Goal: Find specific page/section: Find specific page/section

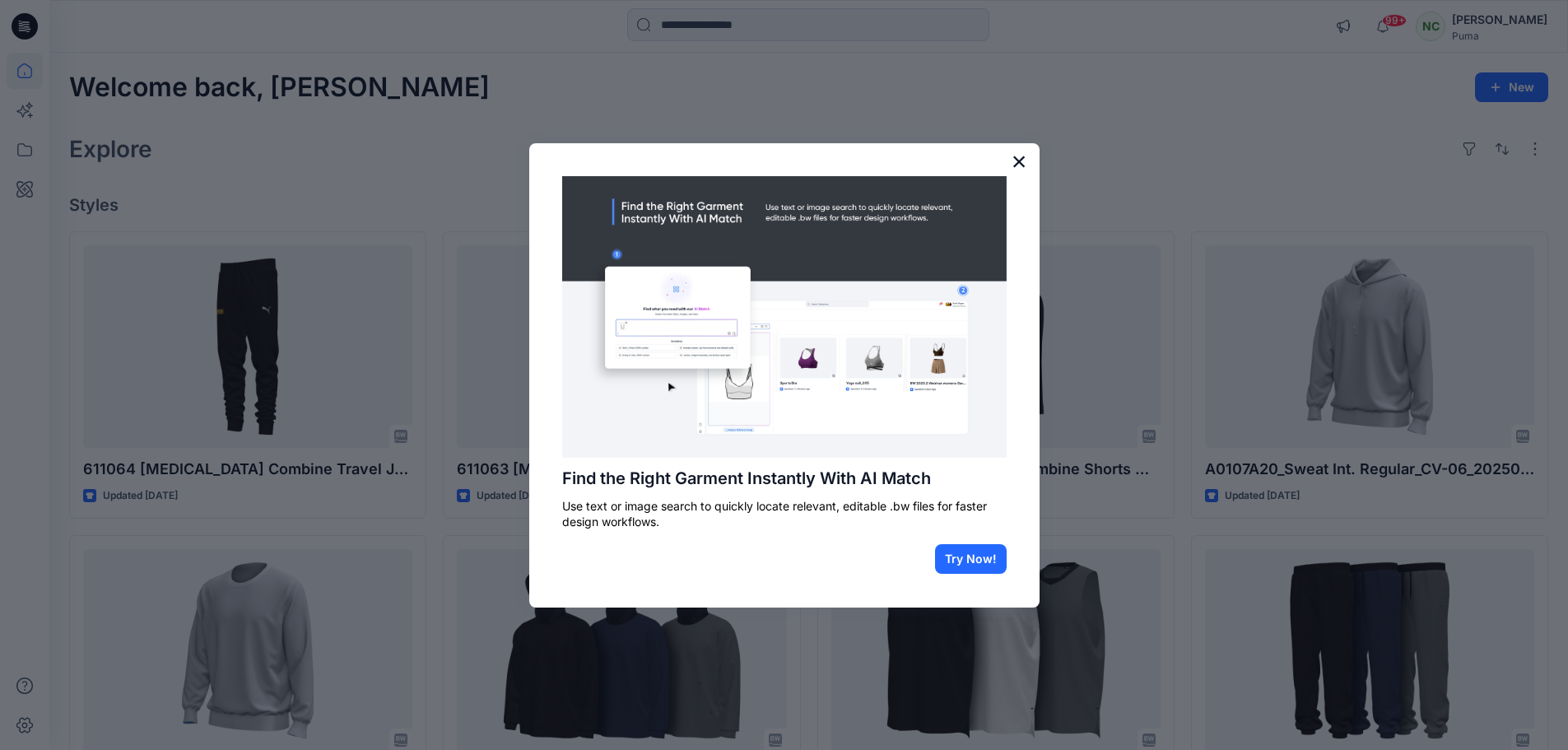
click at [1014, 164] on button "×" at bounding box center [1019, 161] width 16 height 26
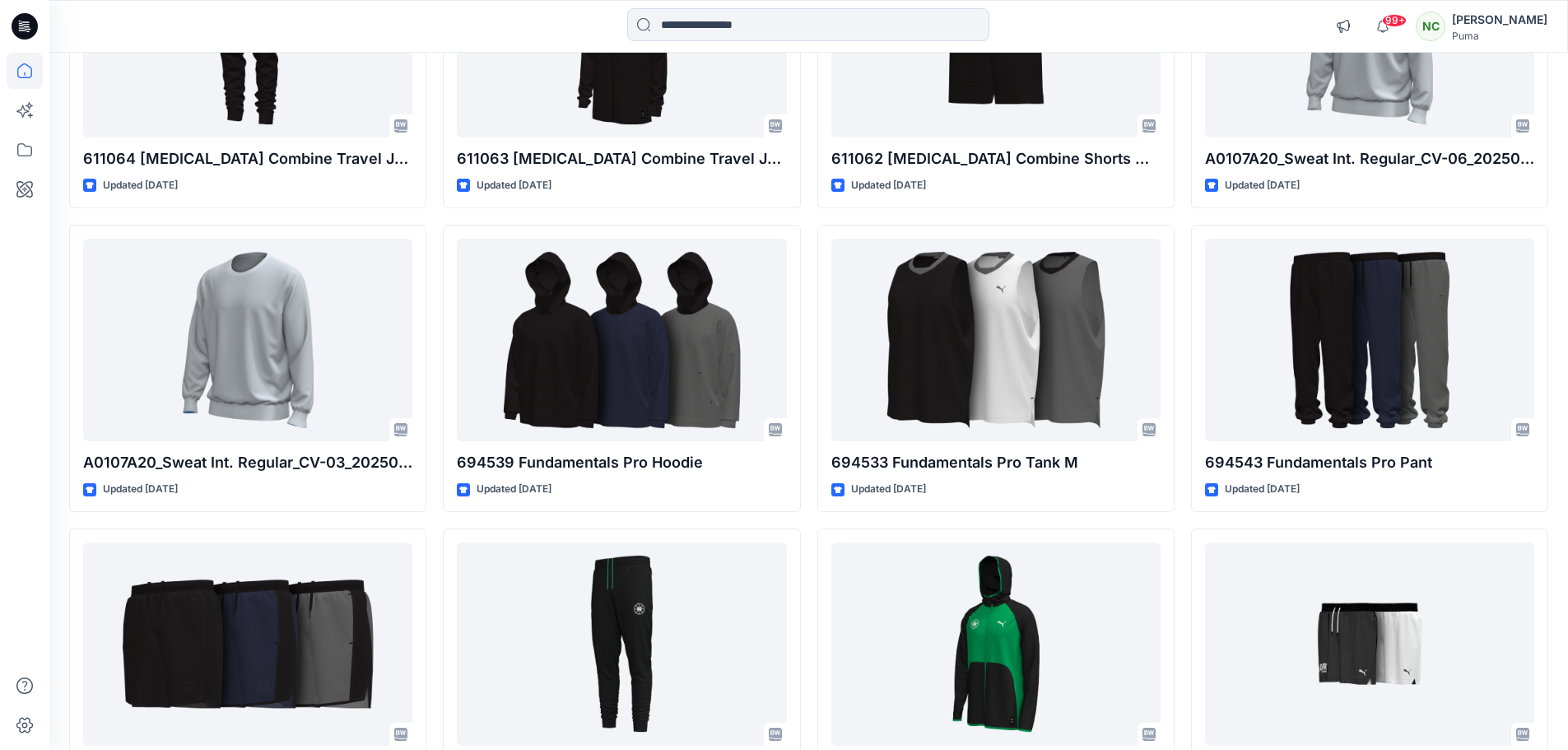
scroll to position [44, 0]
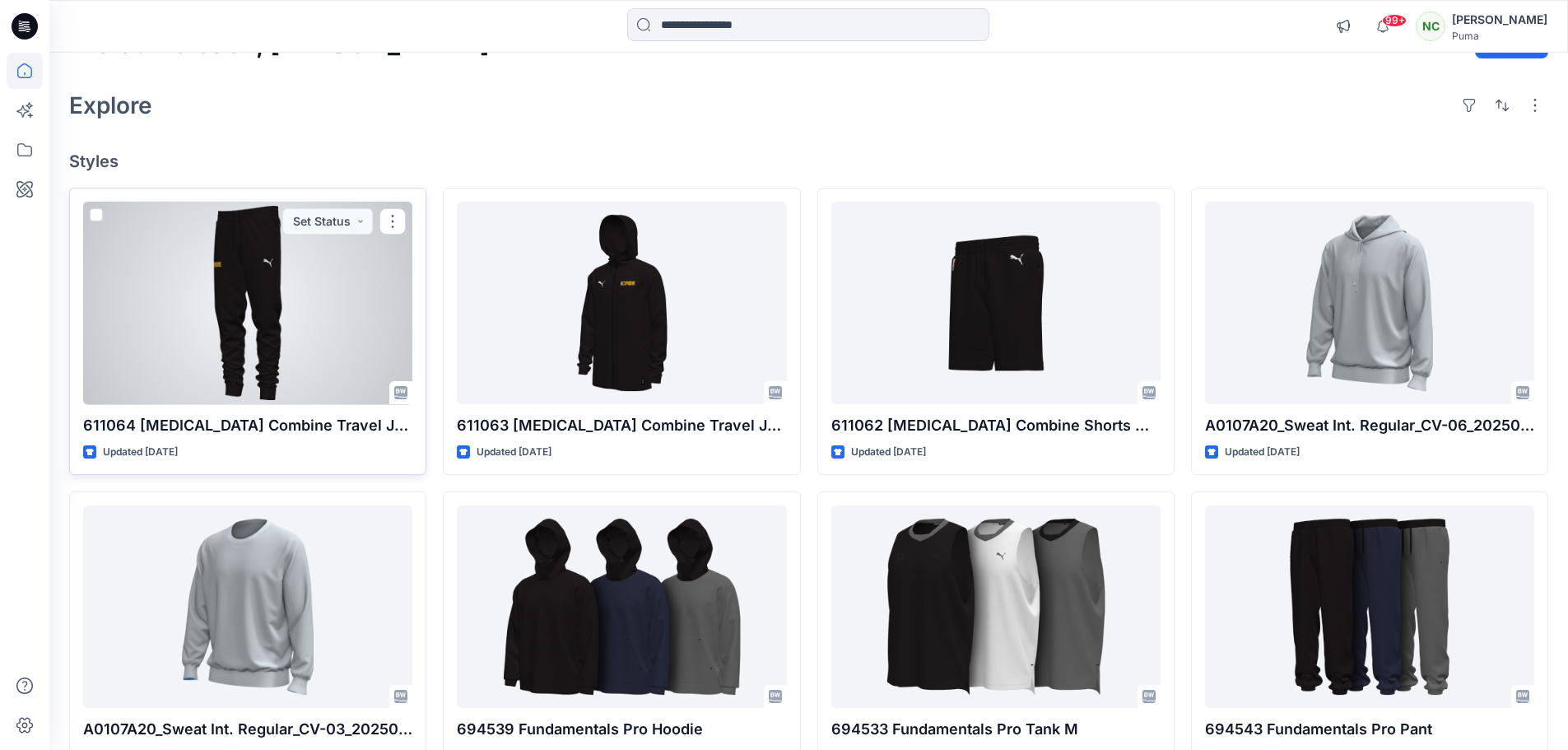
click at [304, 320] on div at bounding box center [248, 302] width 329 height 203
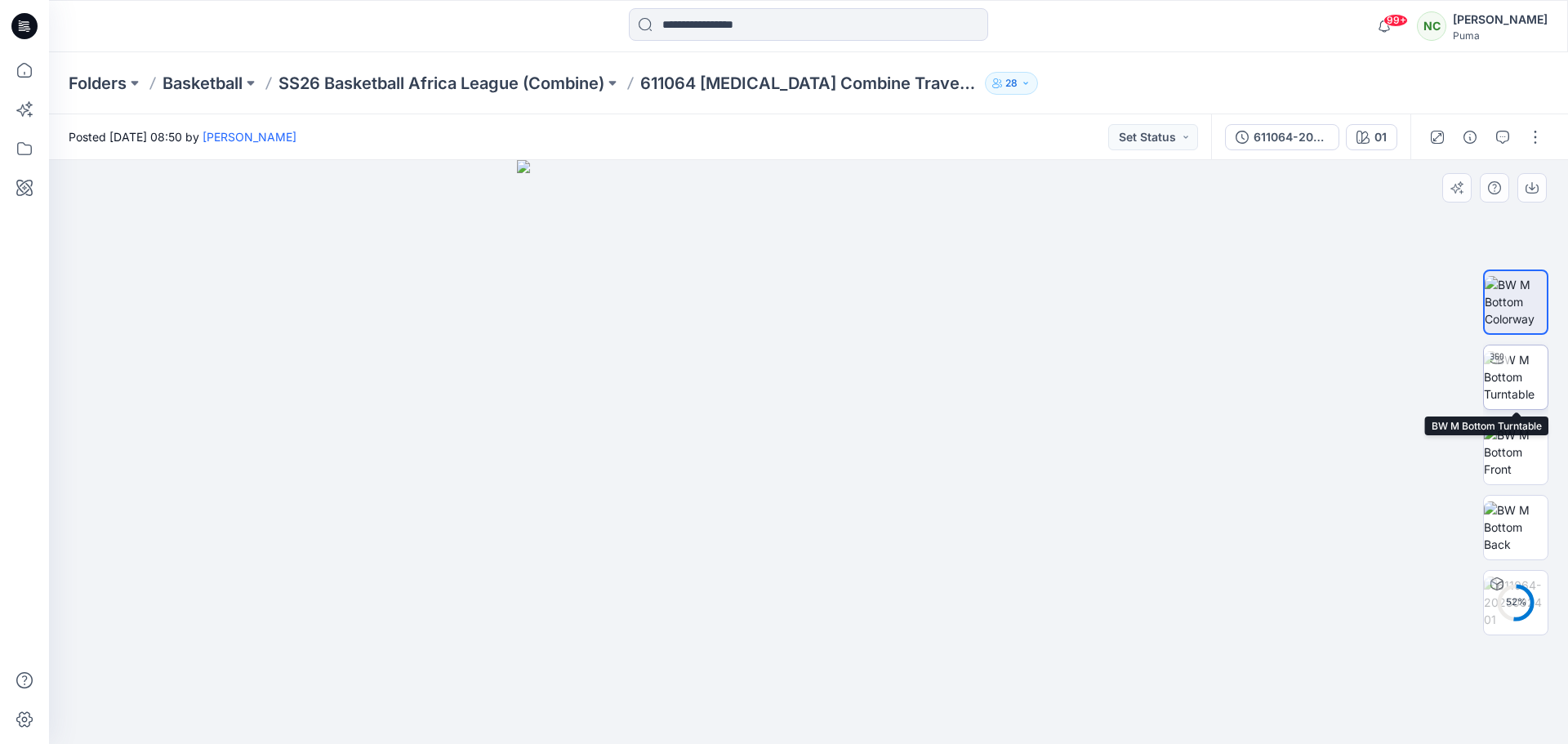
click at [1515, 376] on img at bounding box center [1515, 377] width 63 height 52
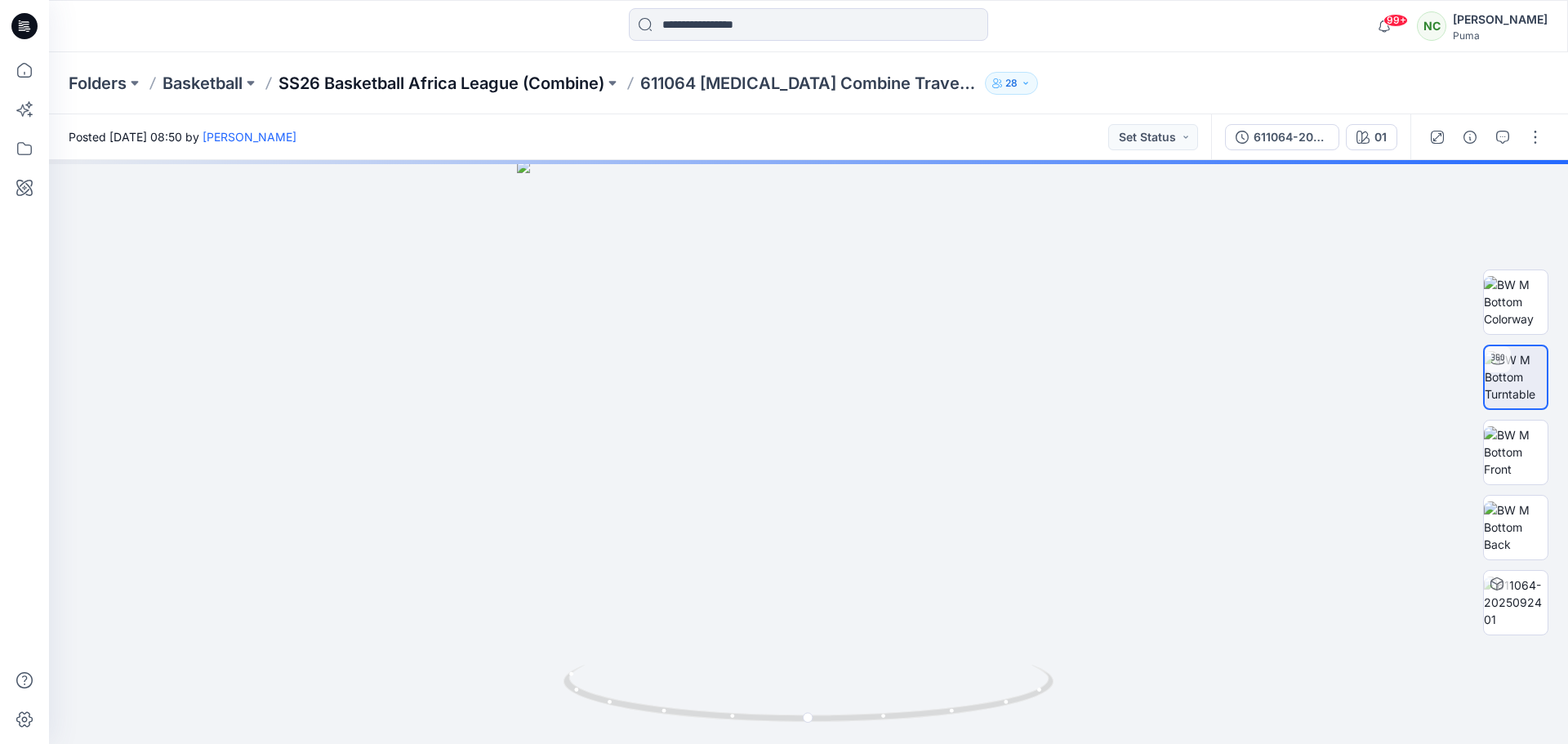
click at [575, 93] on p "SS26 Basketball Africa League (Combine)" at bounding box center [441, 83] width 326 height 23
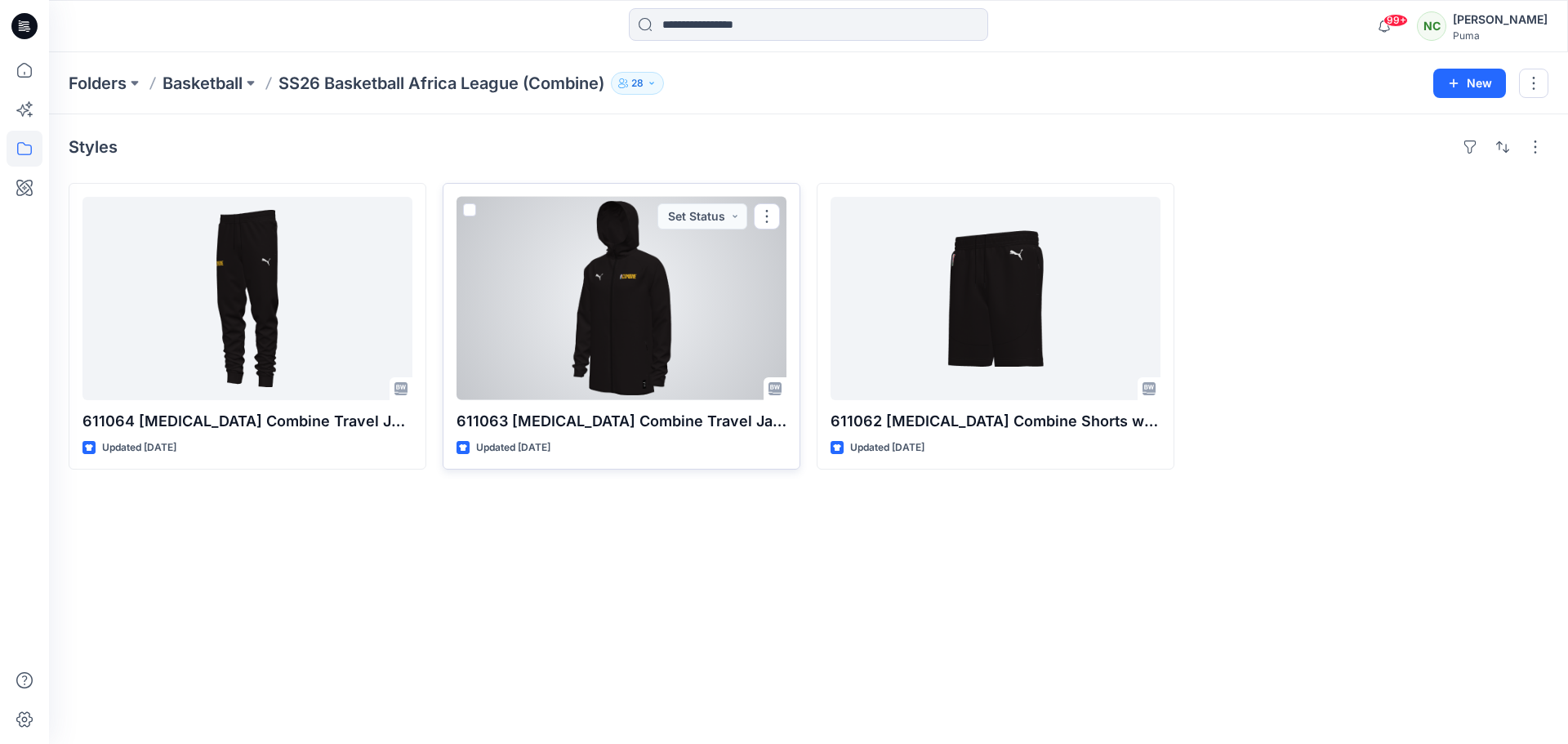
click at [557, 234] on div at bounding box center [621, 298] width 330 height 203
